Goal: Navigation & Orientation: Find specific page/section

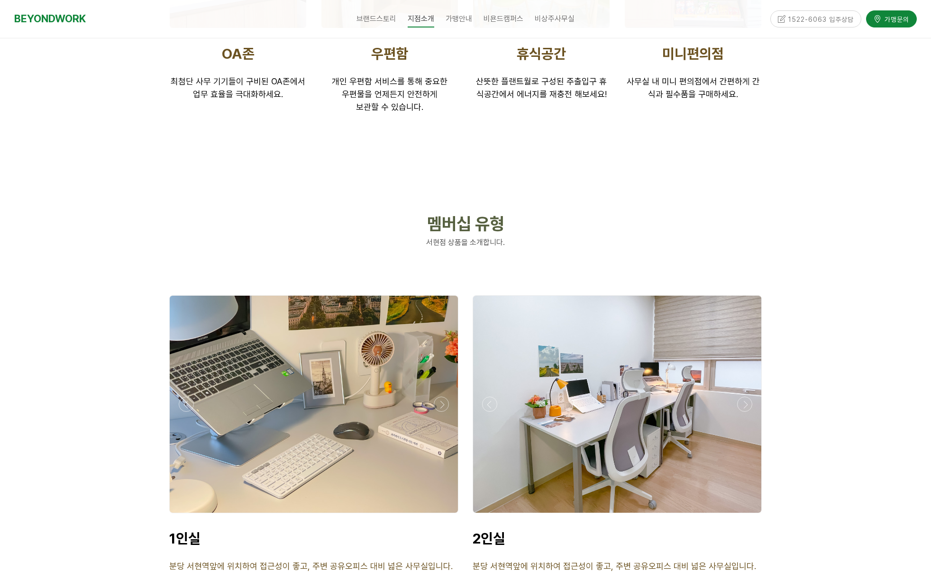
scroll to position [2207, 0]
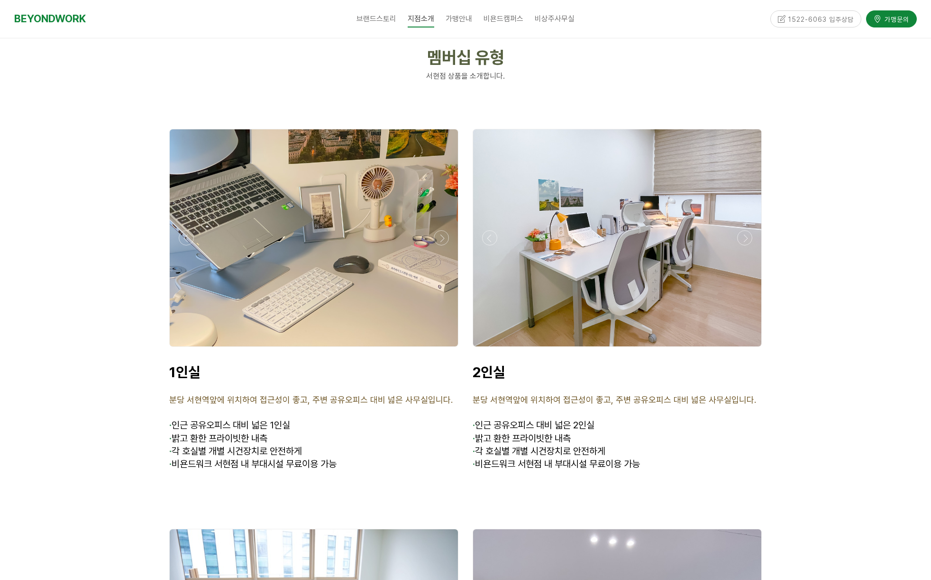
click at [304, 256] on div at bounding box center [314, 237] width 288 height 217
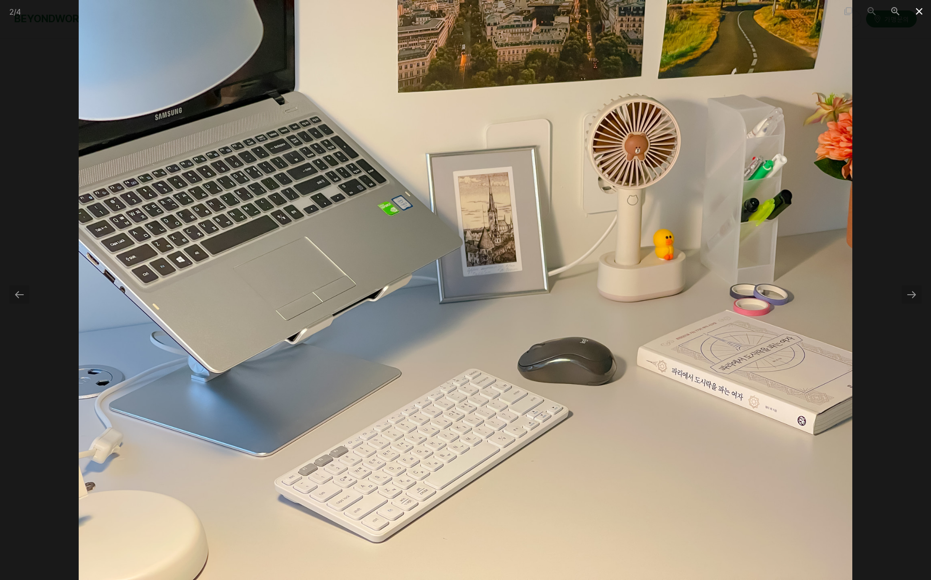
click at [918, 11] on span at bounding box center [919, 11] width 24 height 22
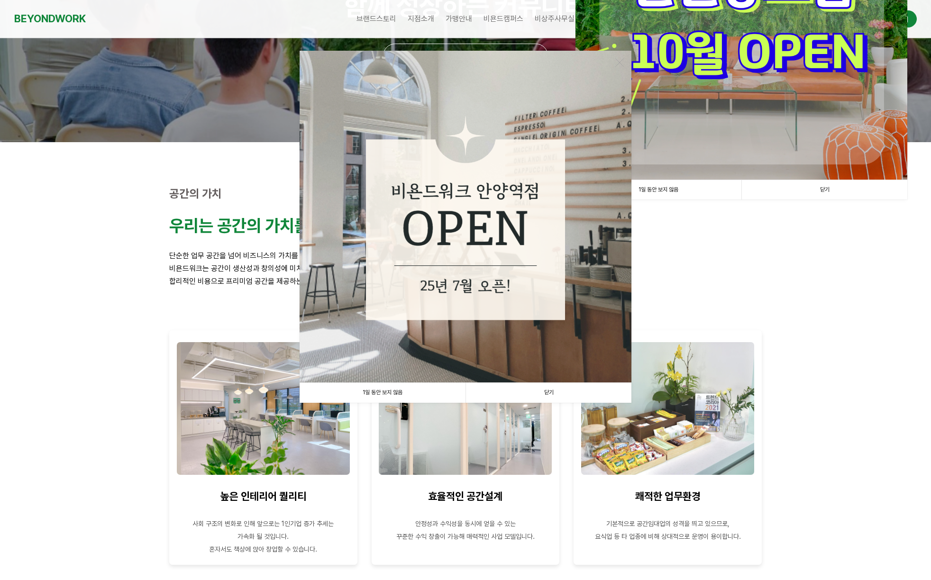
scroll to position [223, 0]
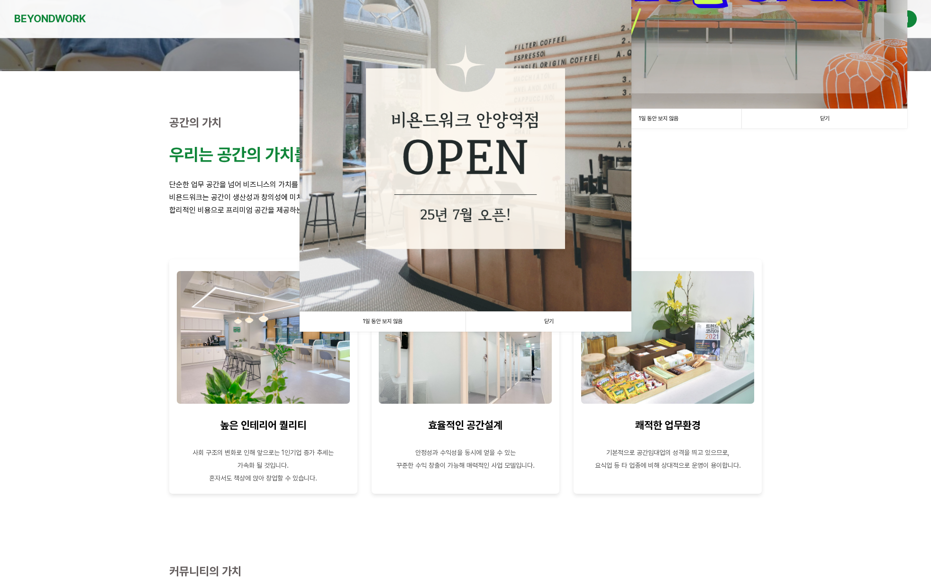
click at [397, 321] on link "1일 동안 보지 않음" at bounding box center [382, 321] width 166 height 19
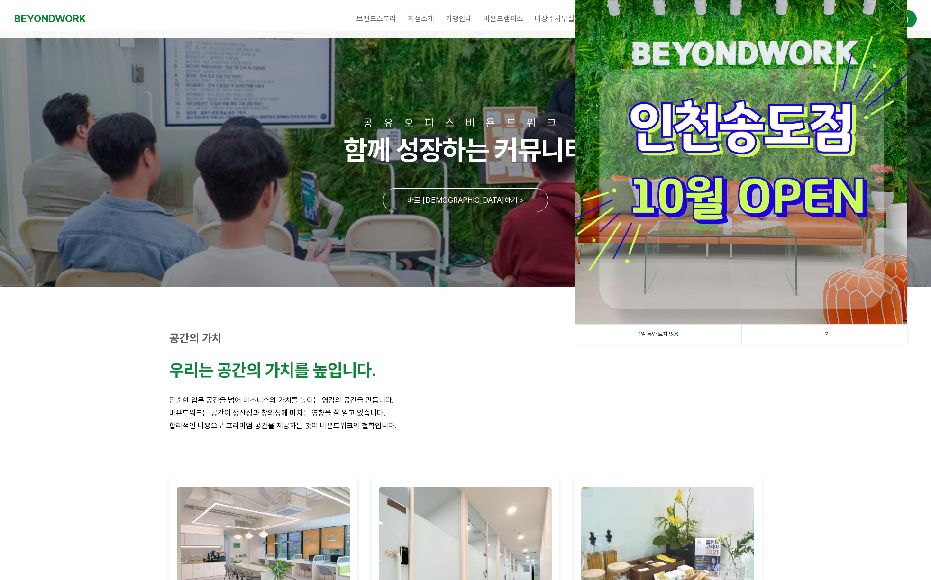
scroll to position [0, 0]
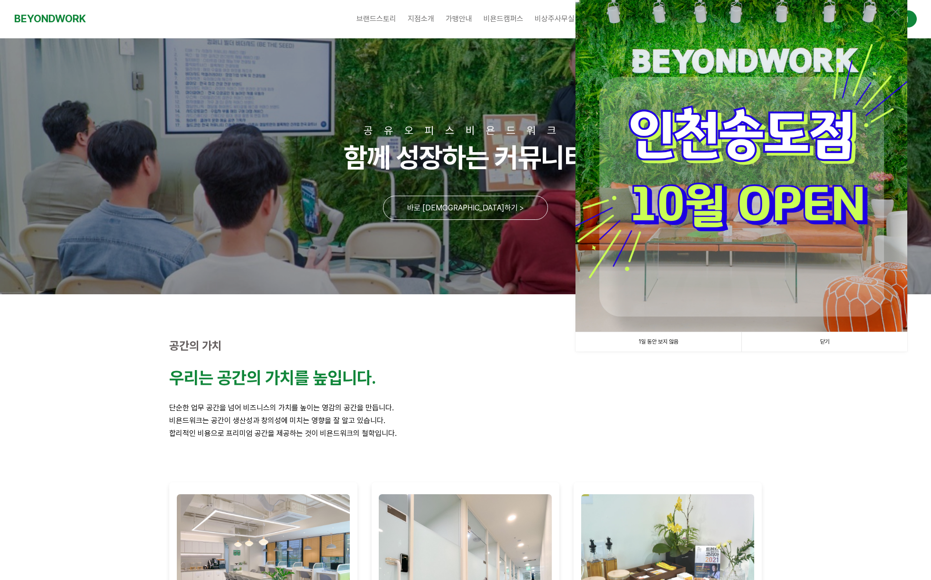
click at [660, 342] on link "1일 동안 보지 않음" at bounding box center [658, 341] width 166 height 19
